Goal: Transaction & Acquisition: Obtain resource

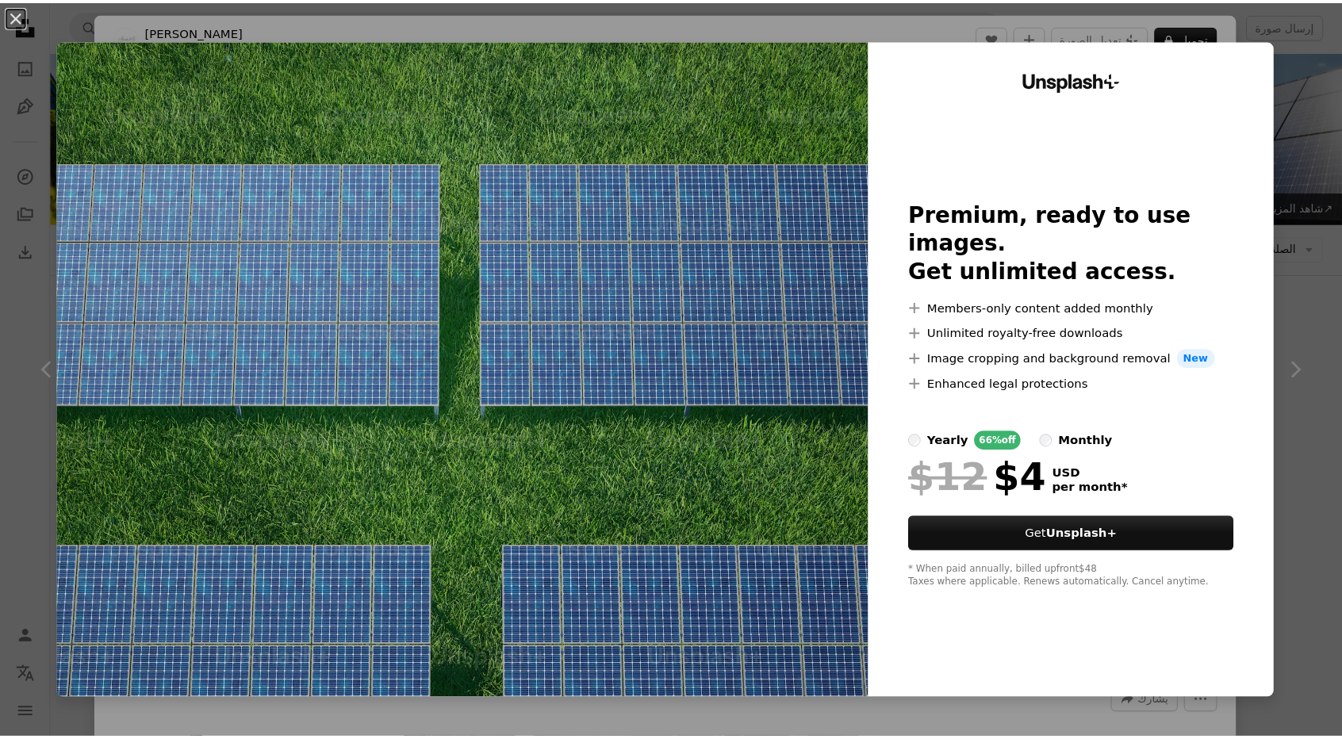
scroll to position [4520, 0]
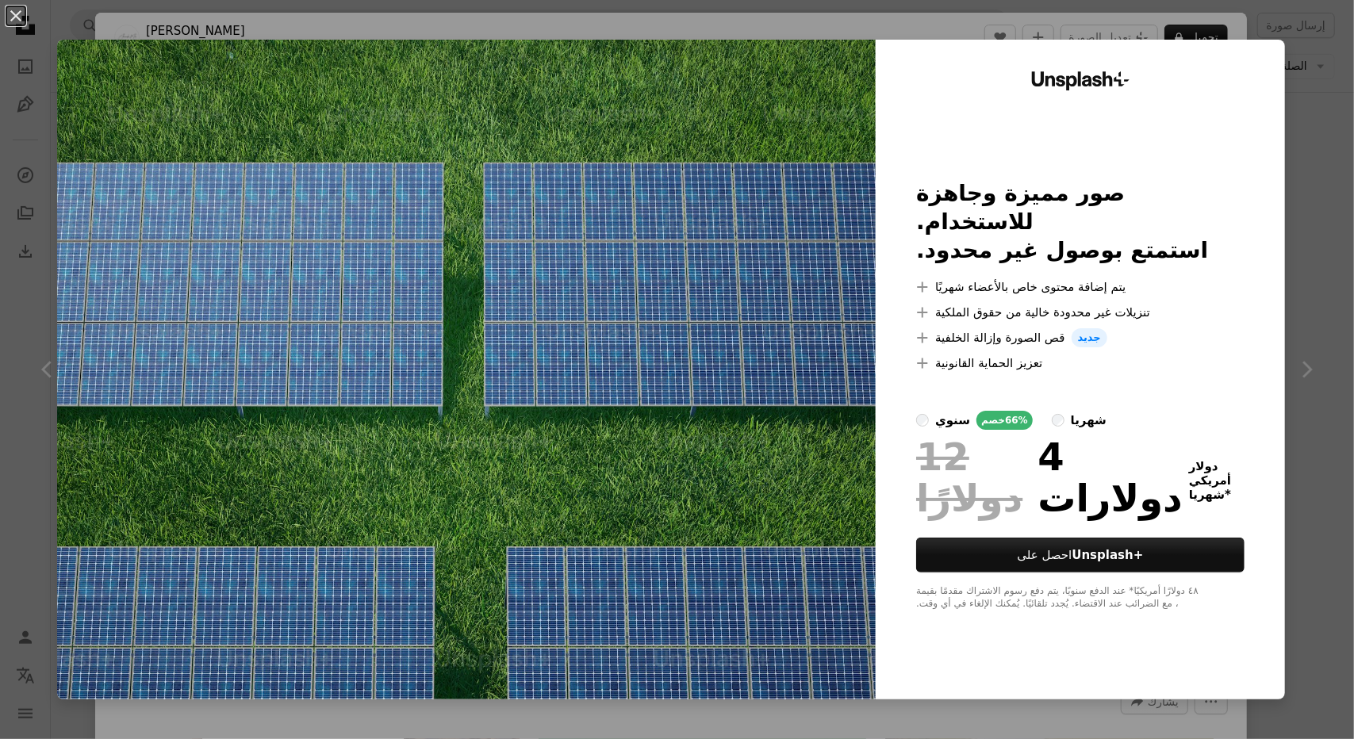
click at [507, 272] on img at bounding box center [466, 370] width 818 height 660
click at [1312, 213] on div "An X shape Unsplash+ صور مميزة وجاهزة للاستخدام. استمتع بوصول غير محدود. A plus…" at bounding box center [677, 369] width 1354 height 739
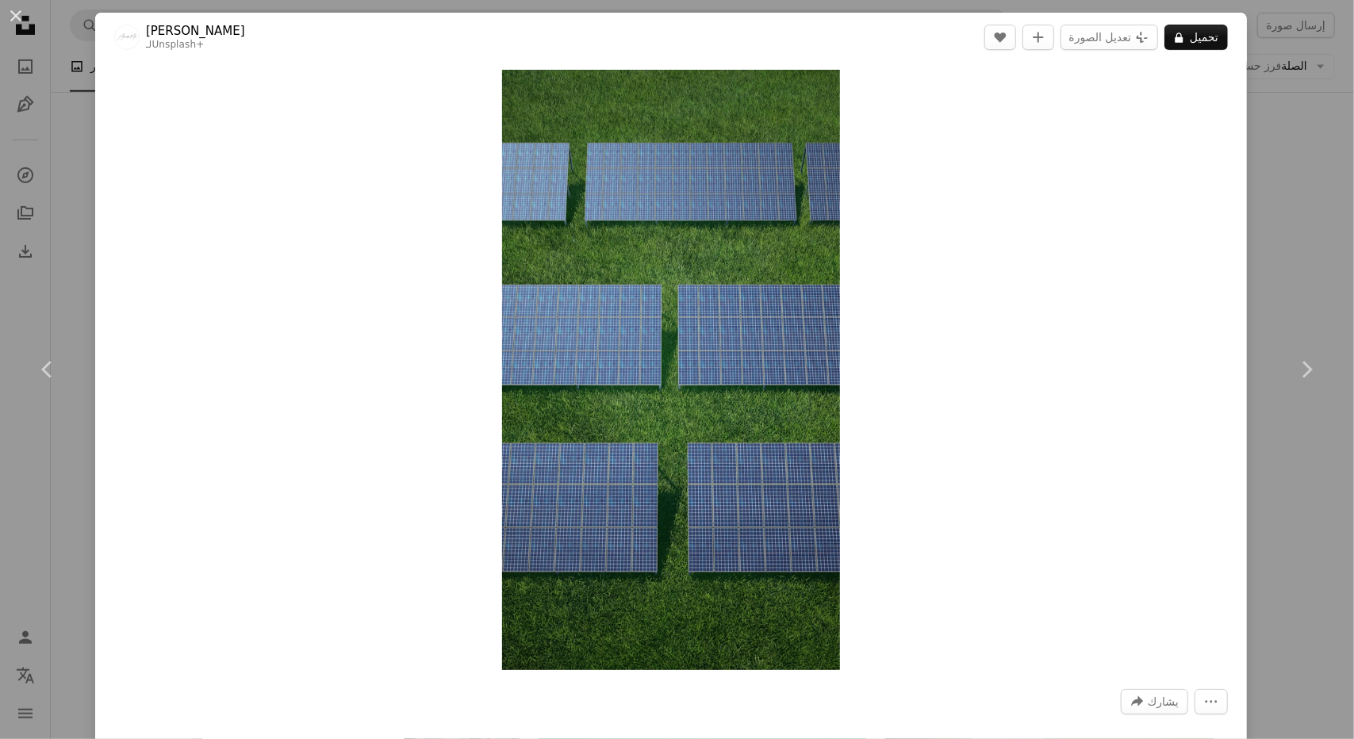
click at [1312, 213] on div "An X shape Chevron left Chevron right ألكسندر ميلز لـ Unsplash+ A heart A plus …" at bounding box center [677, 369] width 1354 height 739
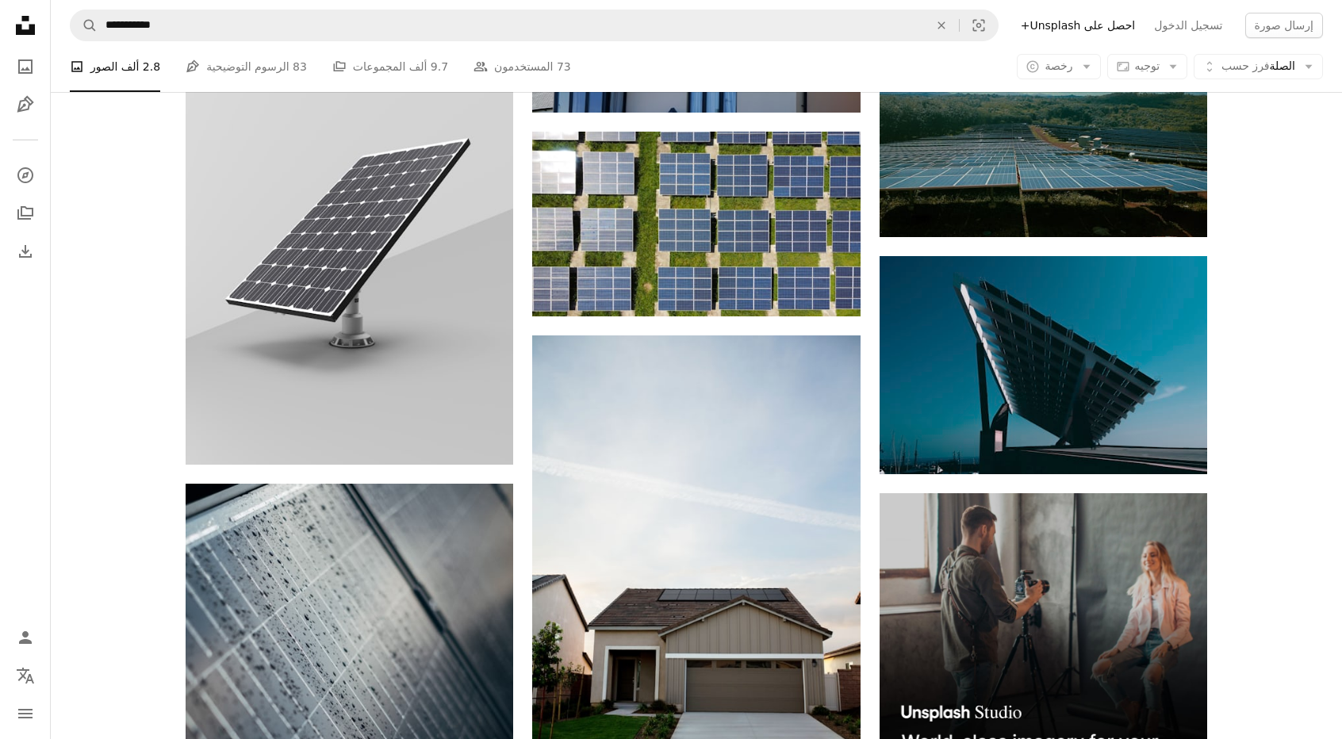
scroll to position [5392, 0]
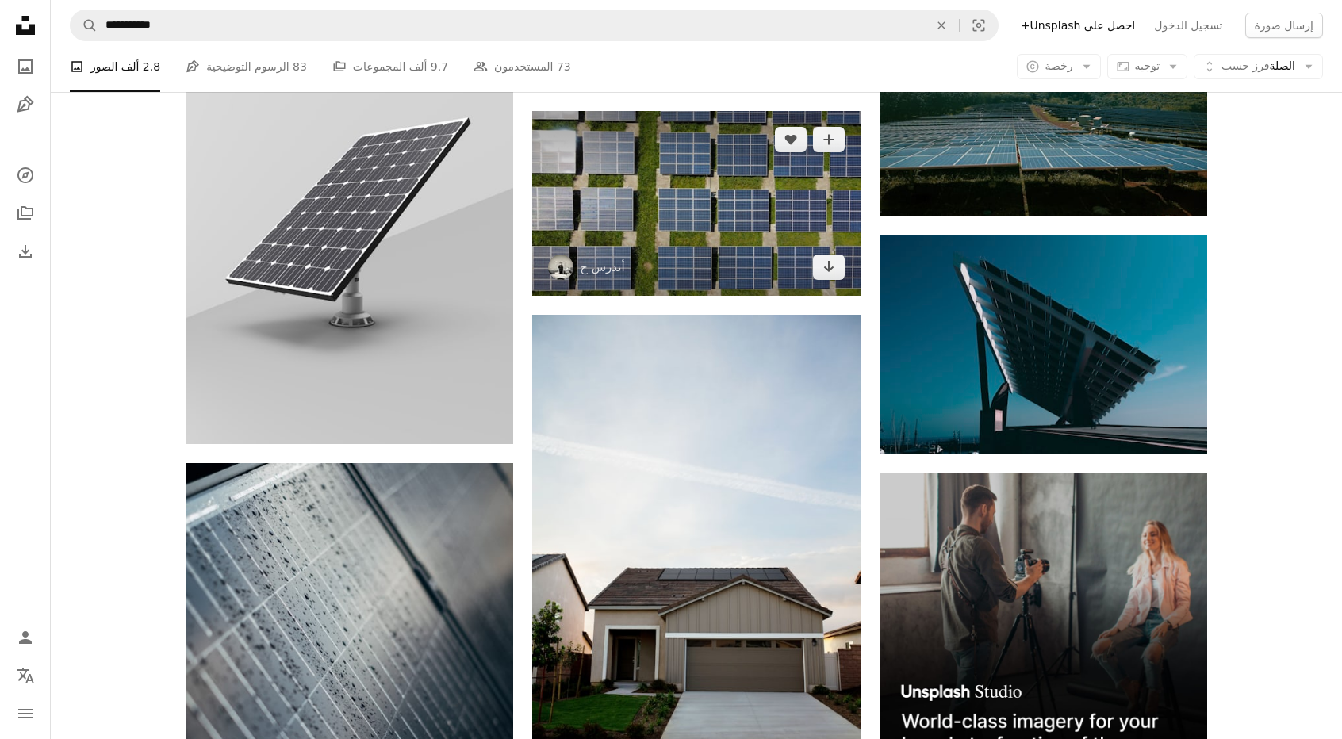
click at [733, 195] on img at bounding box center [695, 203] width 327 height 184
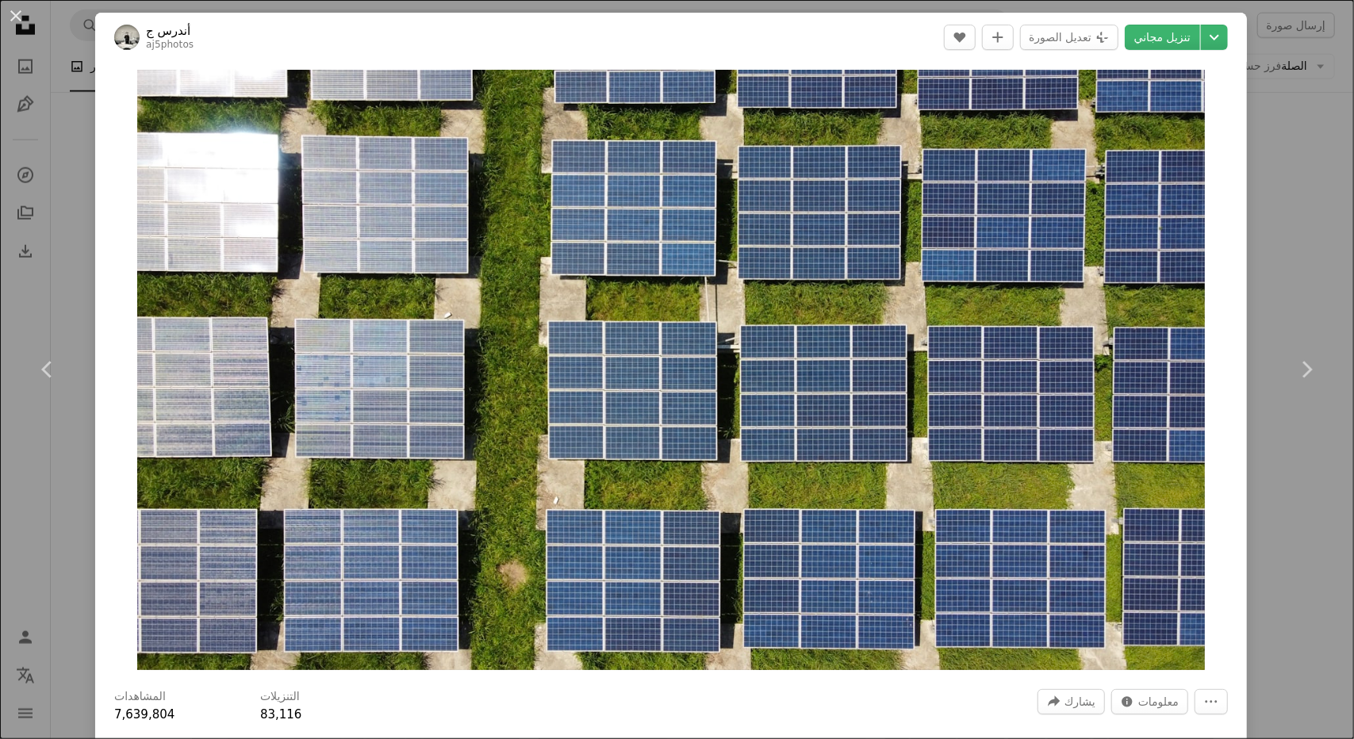
click at [1280, 159] on div "An X shape Chevron left Chevron right أندرس ج aj5photos A heart A plus sign تعد…" at bounding box center [677, 369] width 1354 height 739
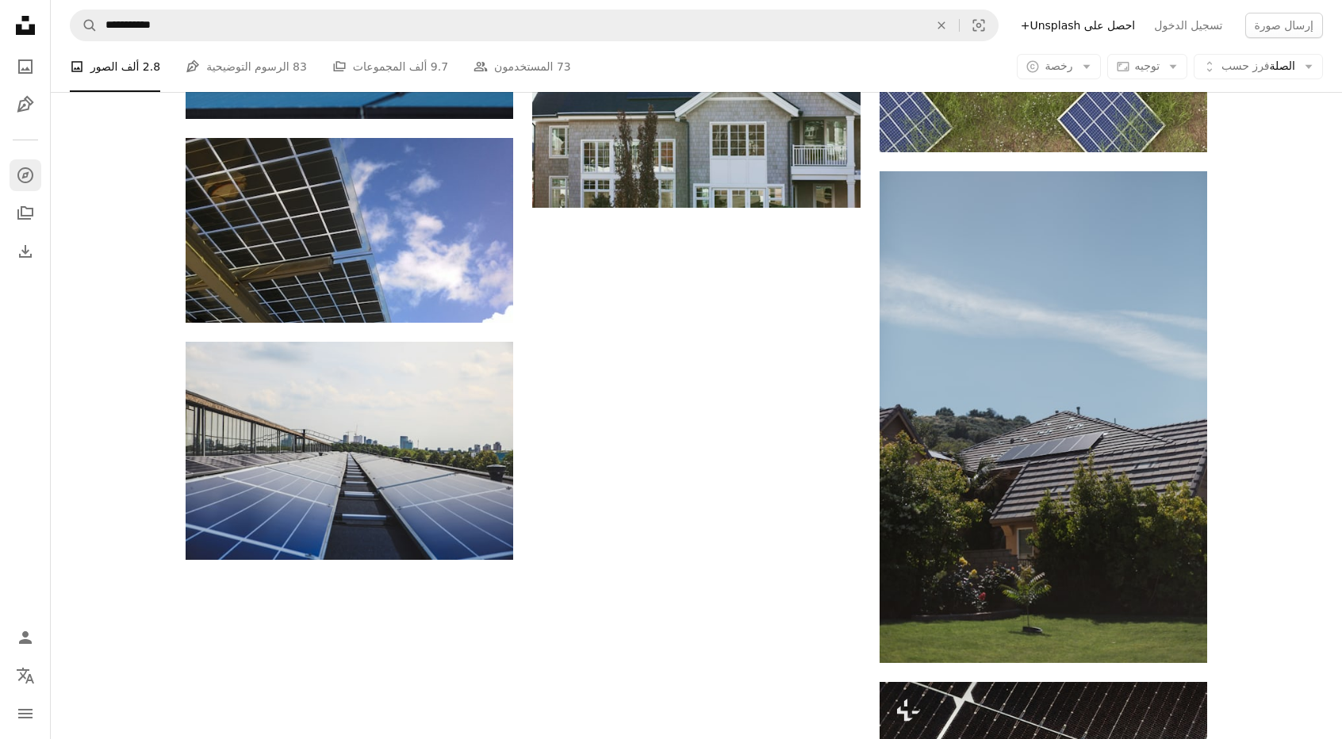
scroll to position [6740, 0]
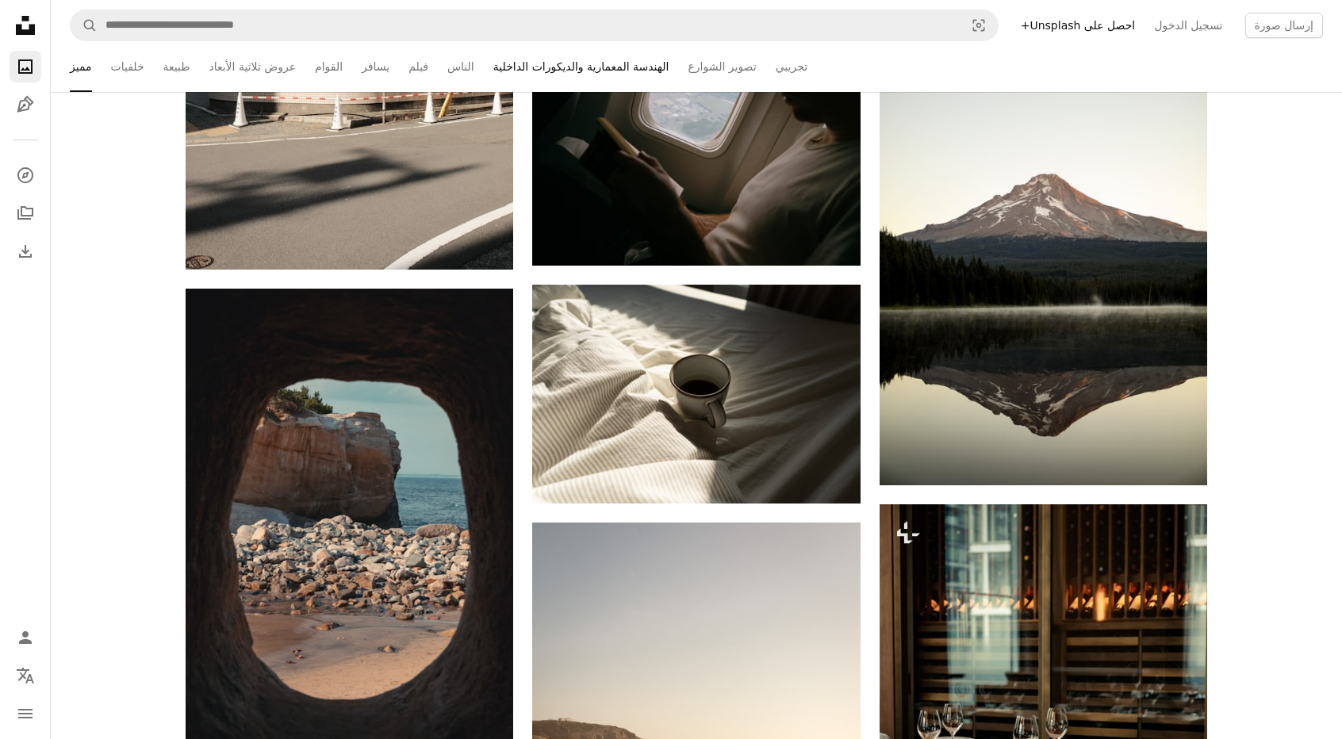
scroll to position [2141, 0]
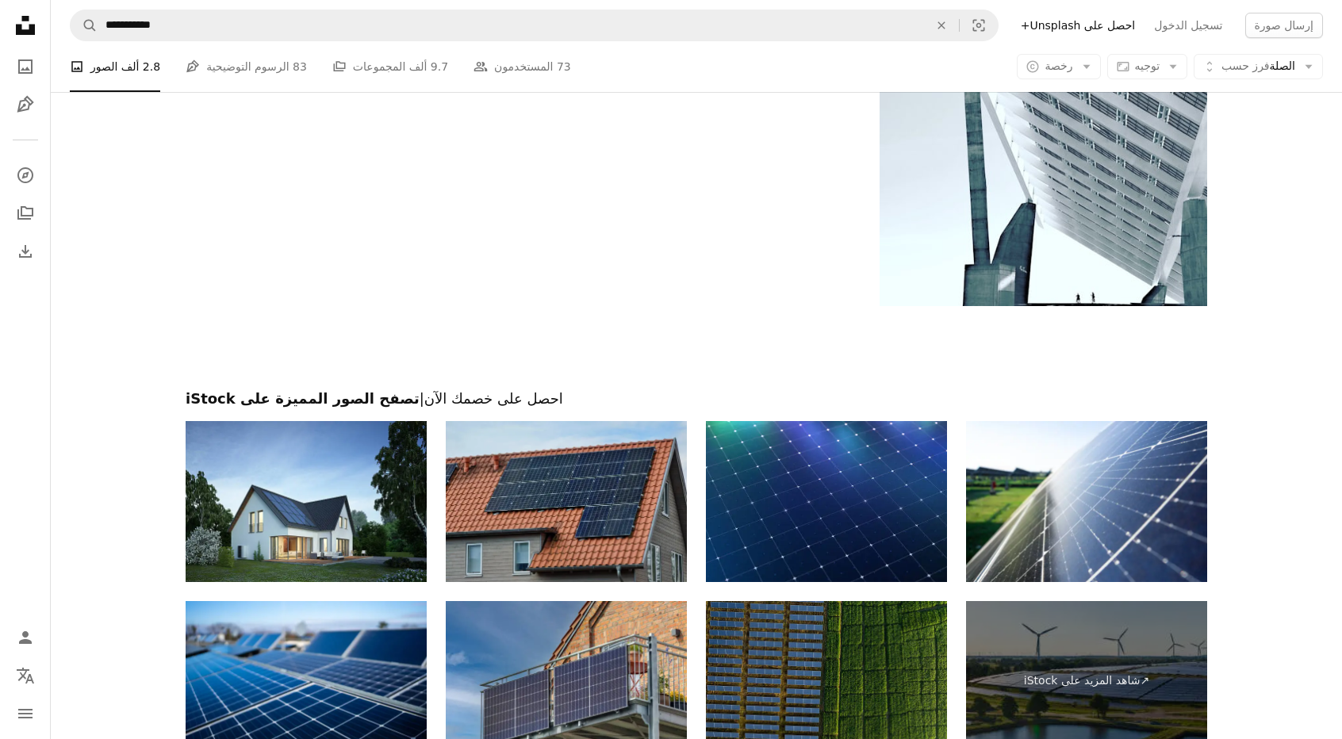
scroll to position [8088, 0]
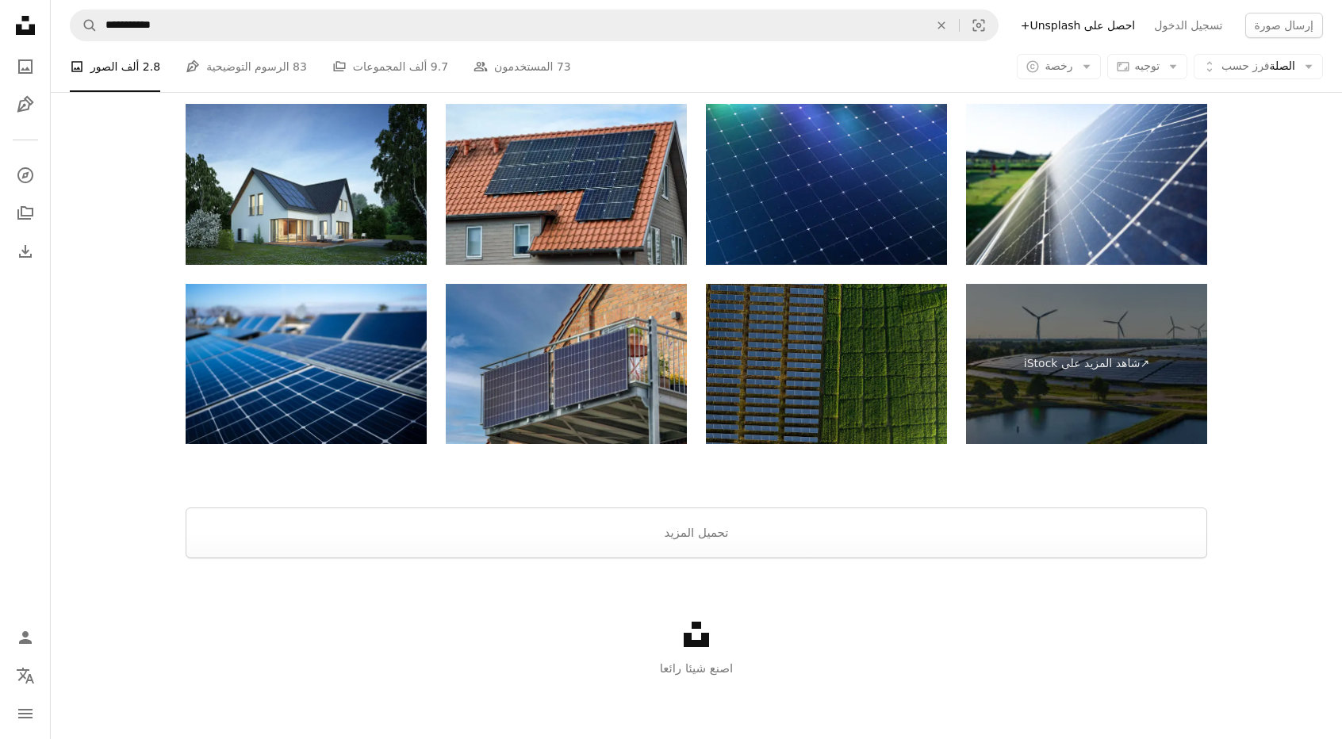
click at [837, 375] on img at bounding box center [826, 364] width 241 height 161
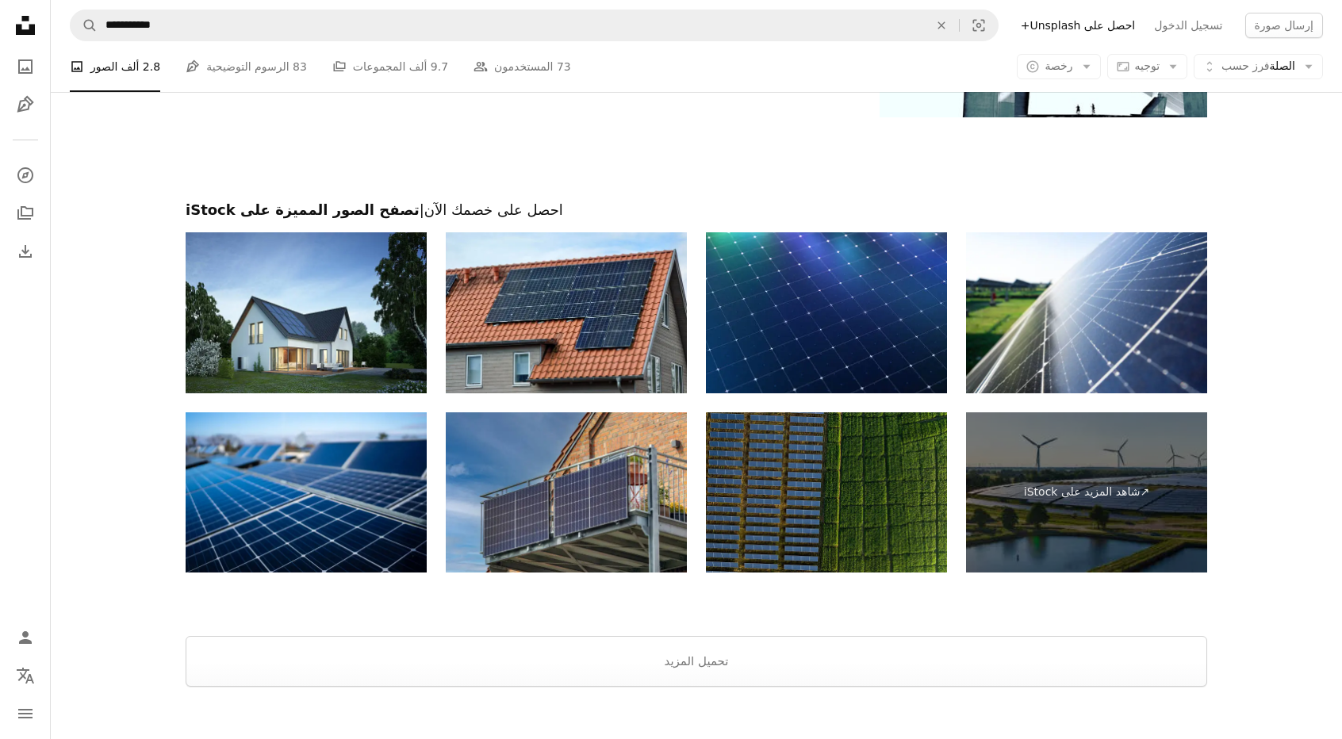
scroll to position [7929, 0]
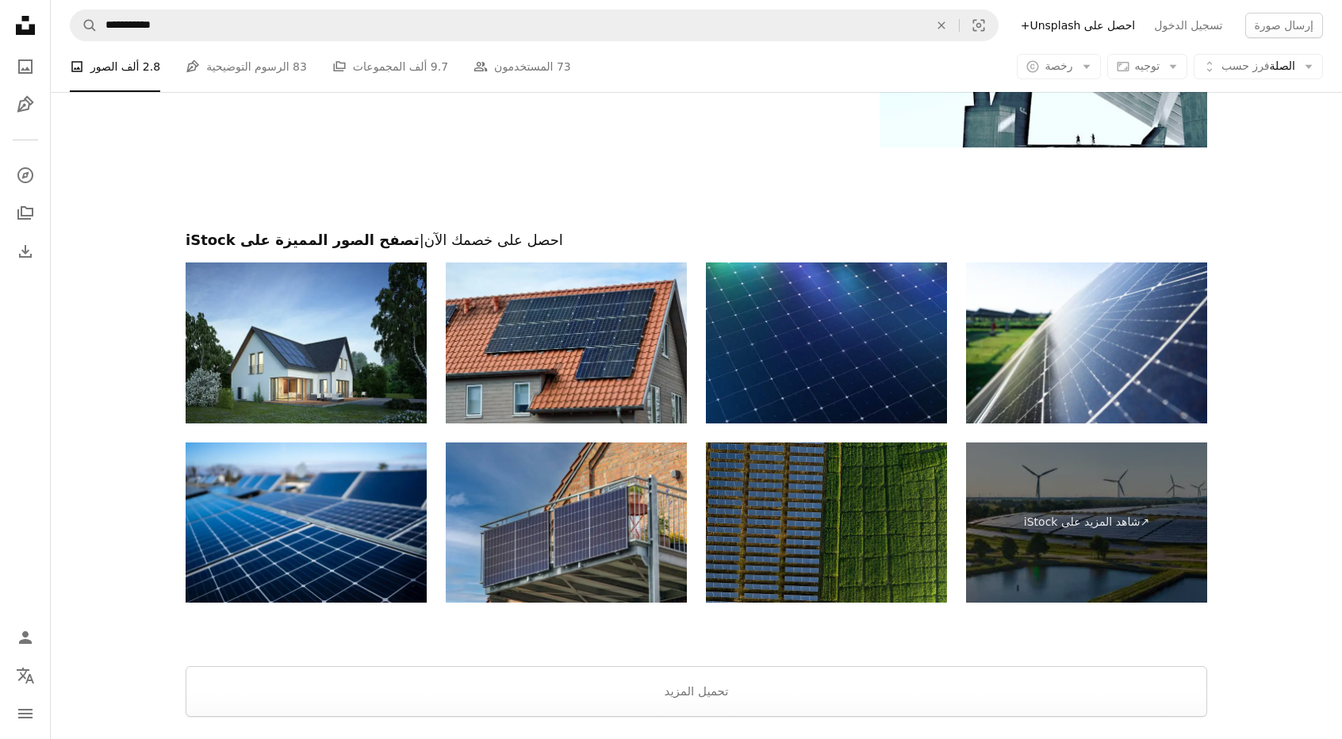
click at [845, 339] on img at bounding box center [826, 342] width 241 height 161
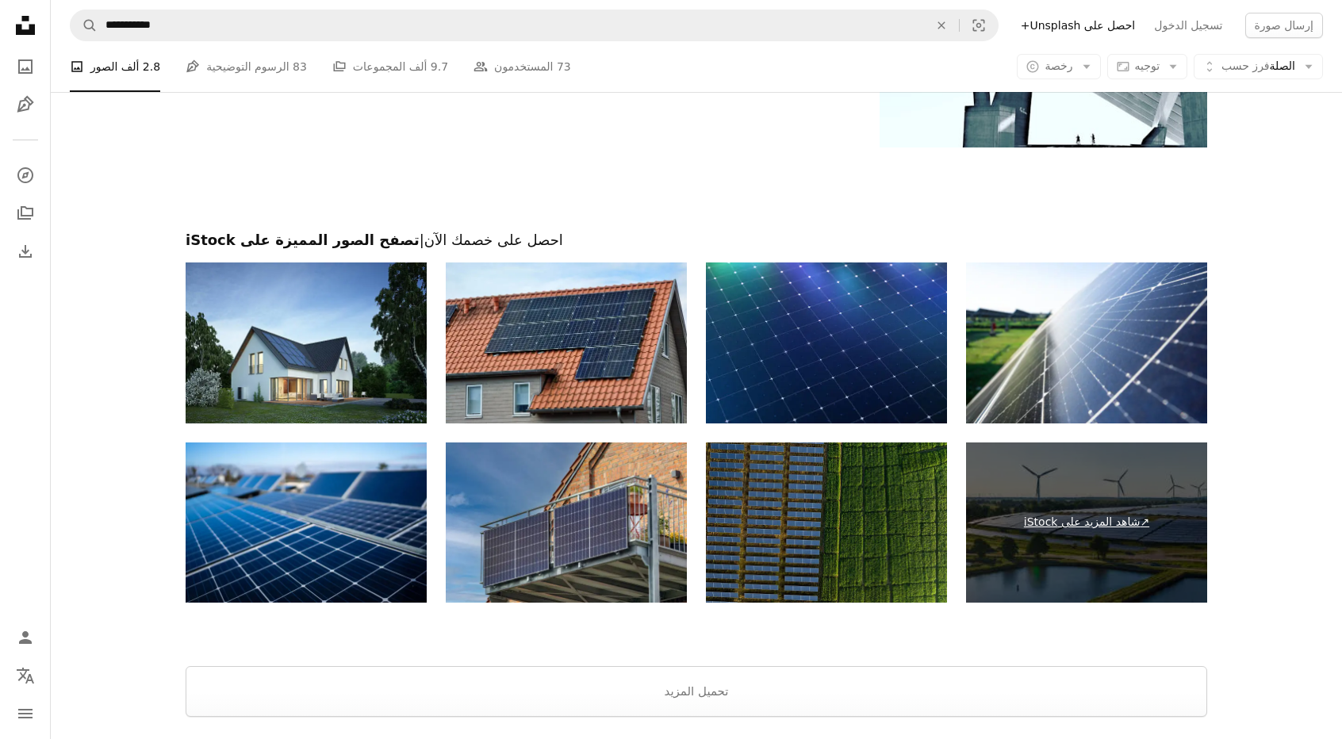
click at [1105, 522] on font "شاهد المزيد على iStock" at bounding box center [1082, 521] width 117 height 13
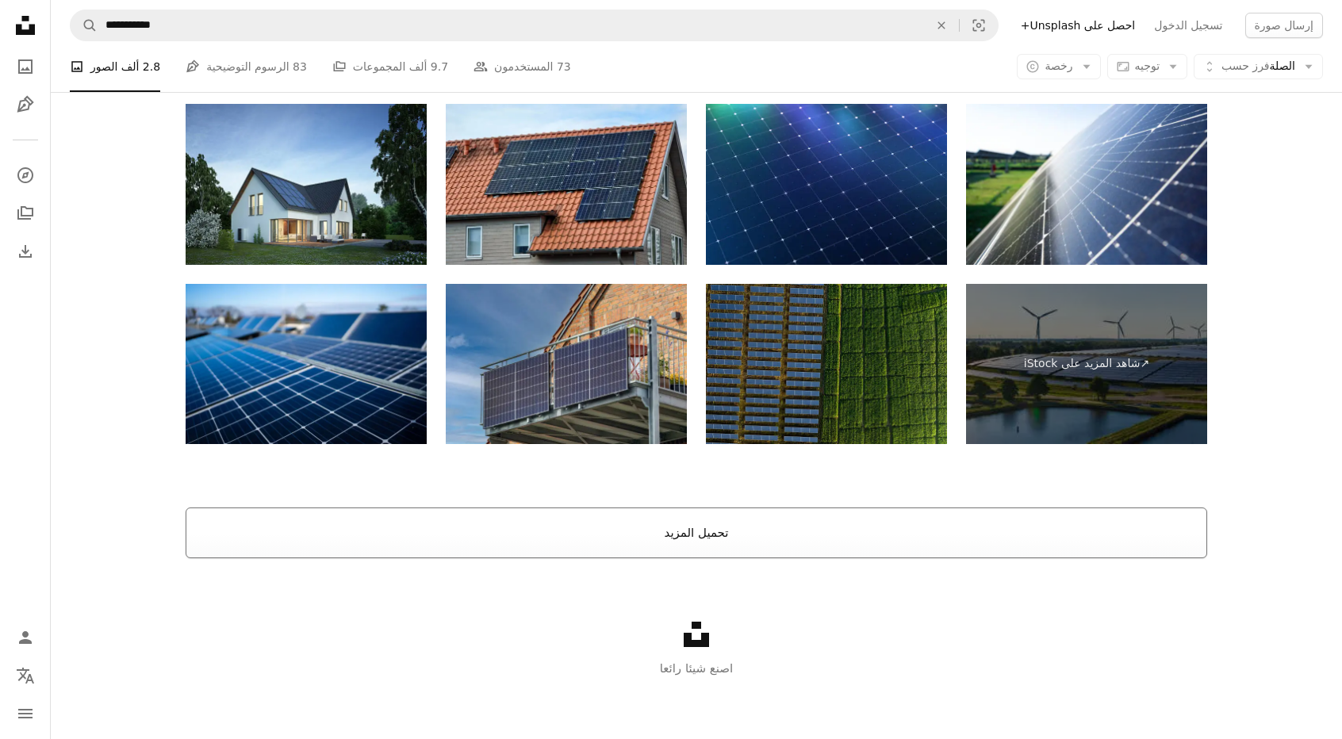
click at [718, 532] on font "تحميل المزيد" at bounding box center [696, 533] width 64 height 14
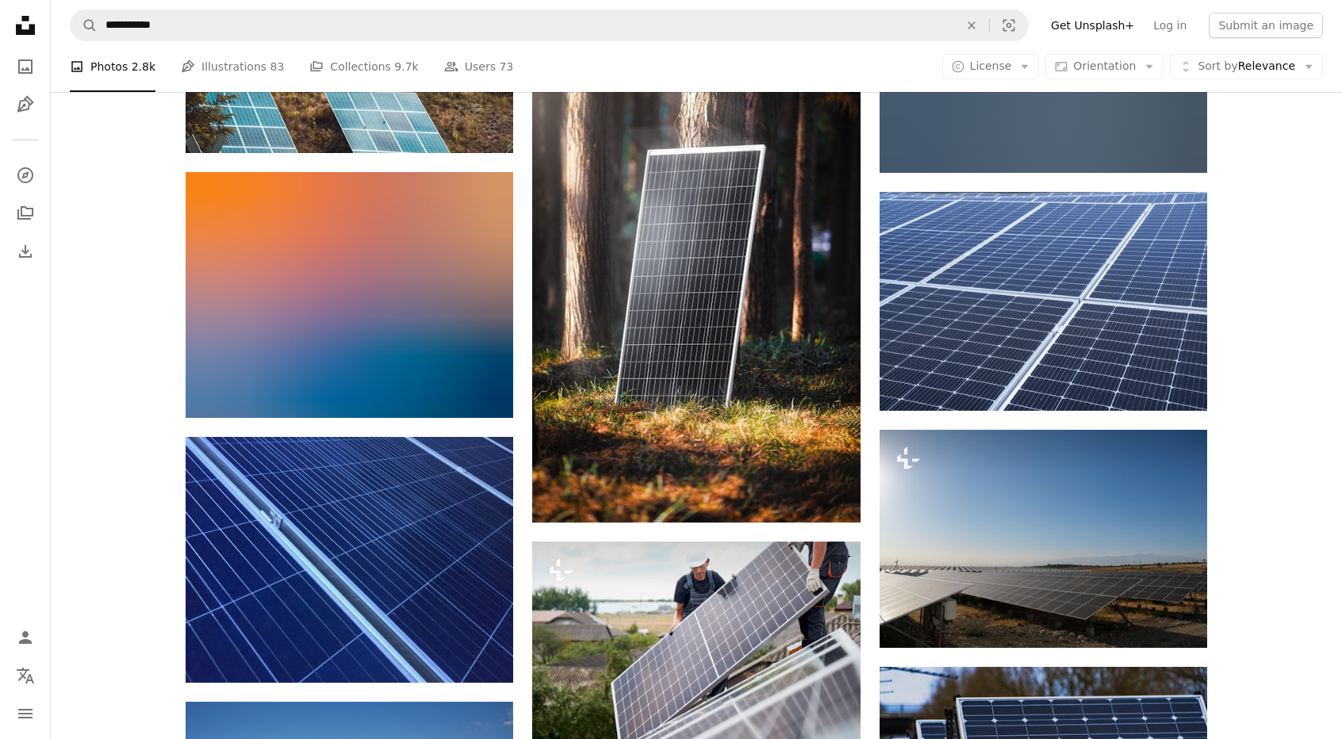
scroll to position [11656, 0]
